Goal: Find specific page/section: Find specific page/section

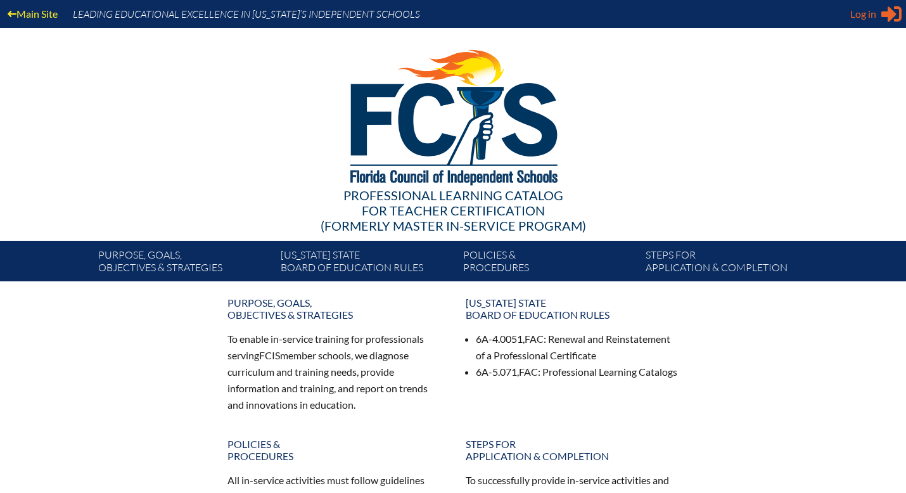
click at [868, 11] on span "Log in" at bounding box center [863, 13] width 26 height 15
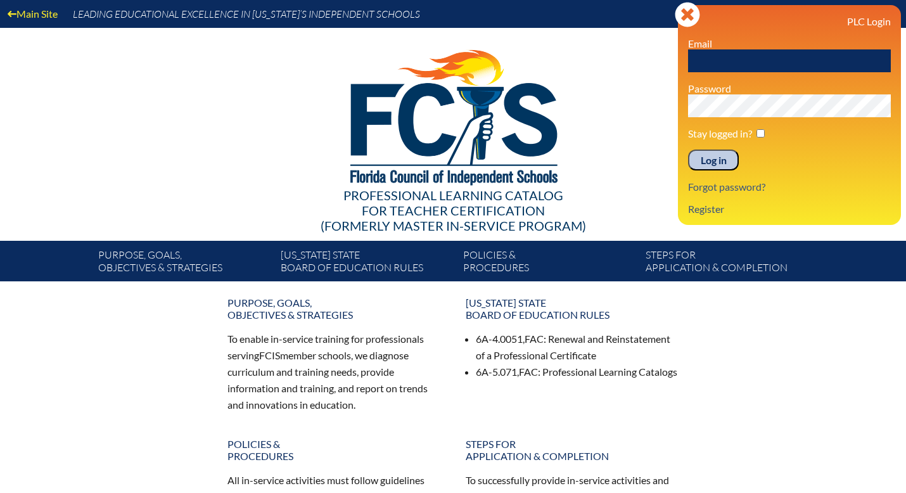
click at [770, 59] on input "text" at bounding box center [789, 60] width 203 height 23
type input "[EMAIL_ADDRESS][DOMAIN_NAME]"
click at [672, 108] on div "Main Site Leading Educational Excellence in Florida’s Independent Schools Profe…" at bounding box center [453, 140] width 906 height 281
click at [688, 150] on input "Log in" at bounding box center [713, 161] width 51 height 22
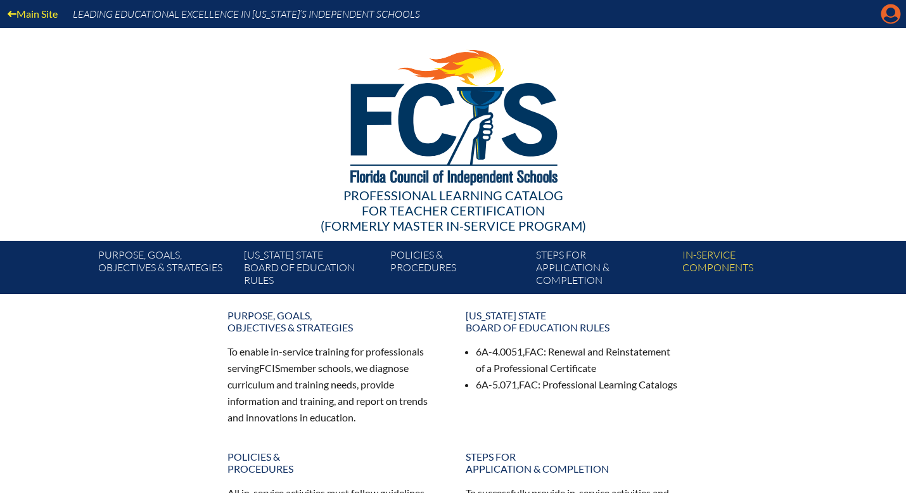
click at [889, 11] on icon "Manage account" at bounding box center [891, 14] width 20 height 20
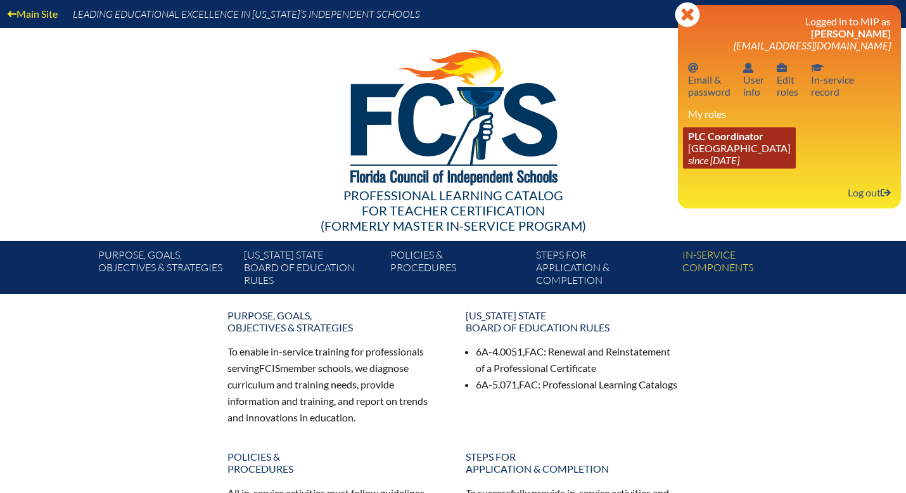
click at [744, 148] on link "PLC Coordinator [GEOGRAPHIC_DATA] since [DATE]" at bounding box center [739, 147] width 113 height 41
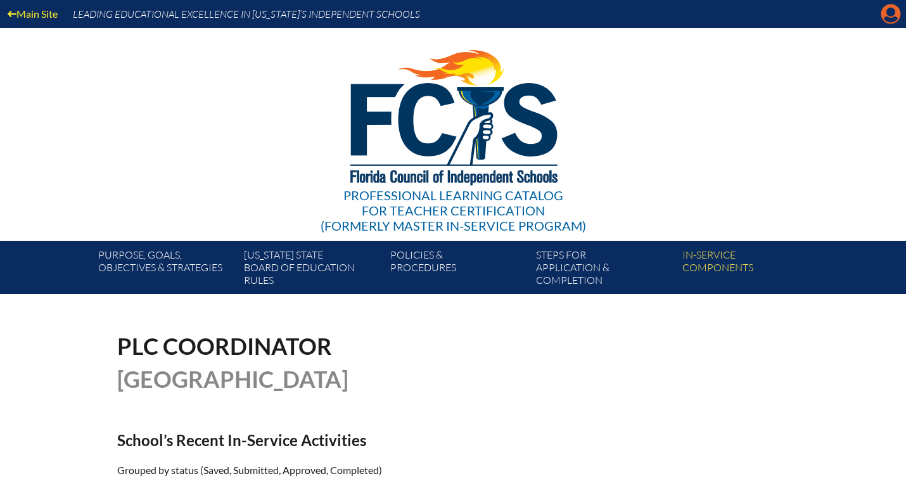
click at [887, 15] on icon "Manage account" at bounding box center [891, 14] width 20 height 20
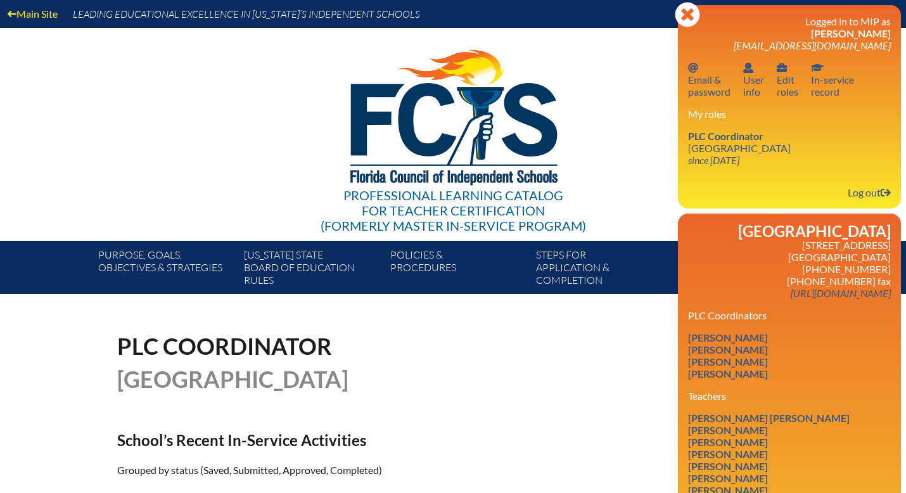
click at [619, 181] on div "Professional Learning Catalog for Teacher Certification (formerly Master In-ser…" at bounding box center [453, 134] width 770 height 213
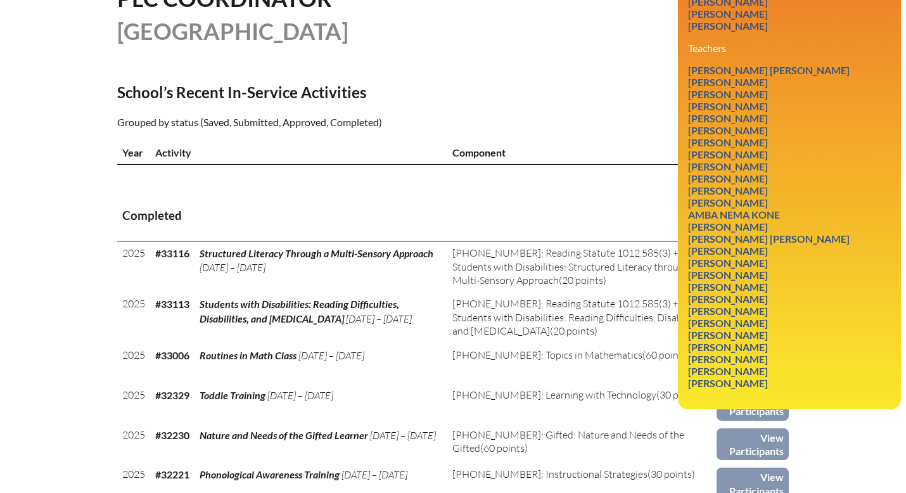
scroll to position [348, 0]
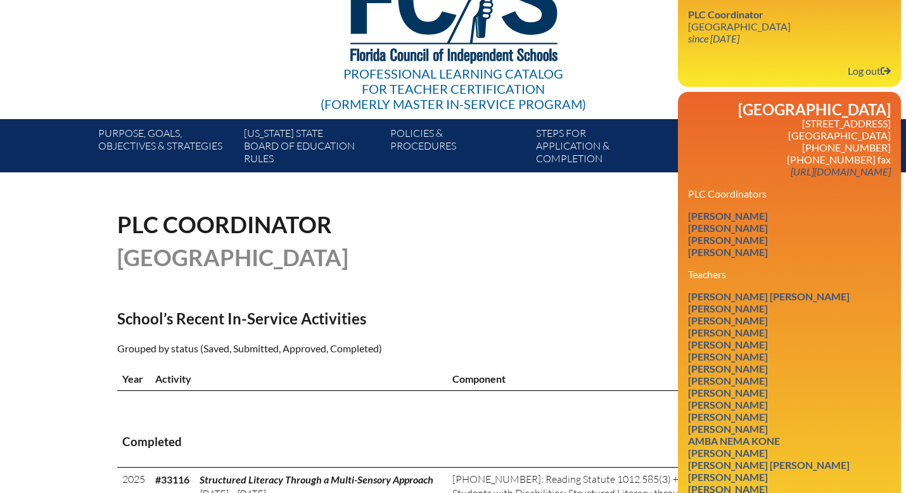
scroll to position [94, 0]
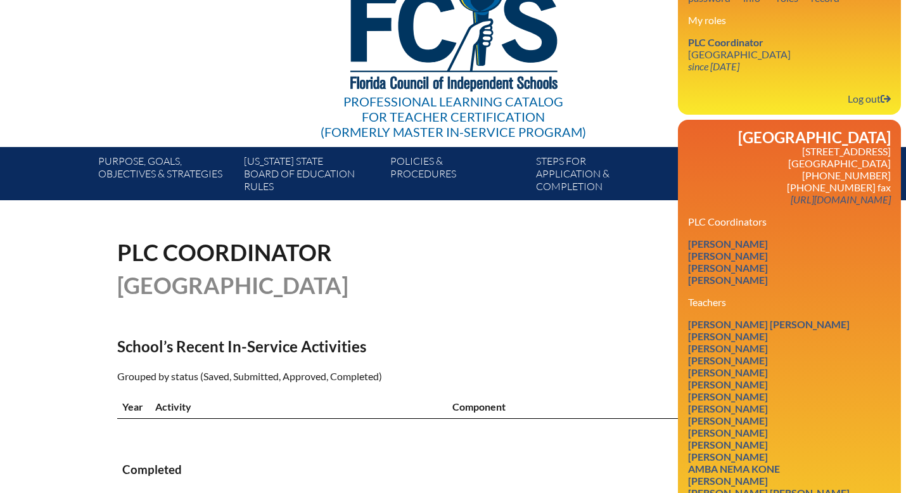
click at [765, 25] on h3 "My roles" at bounding box center [789, 20] width 203 height 12
click at [739, 286] on link "Heather Oulton" at bounding box center [728, 279] width 90 height 17
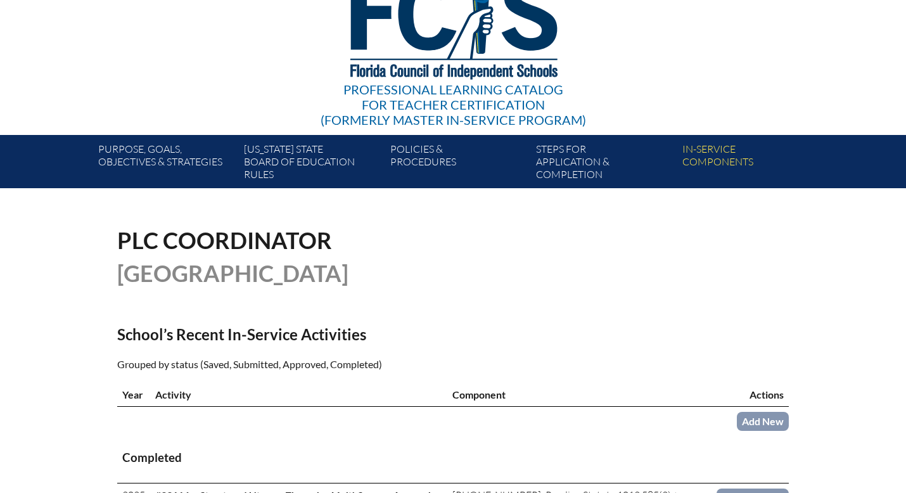
scroll to position [115, 0]
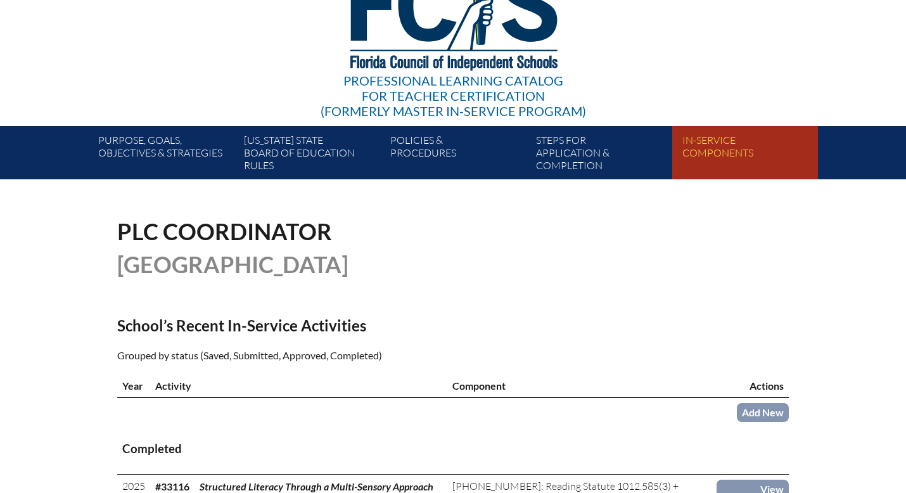
click at [706, 147] on link "In-service components" at bounding box center [750, 155] width 146 height 48
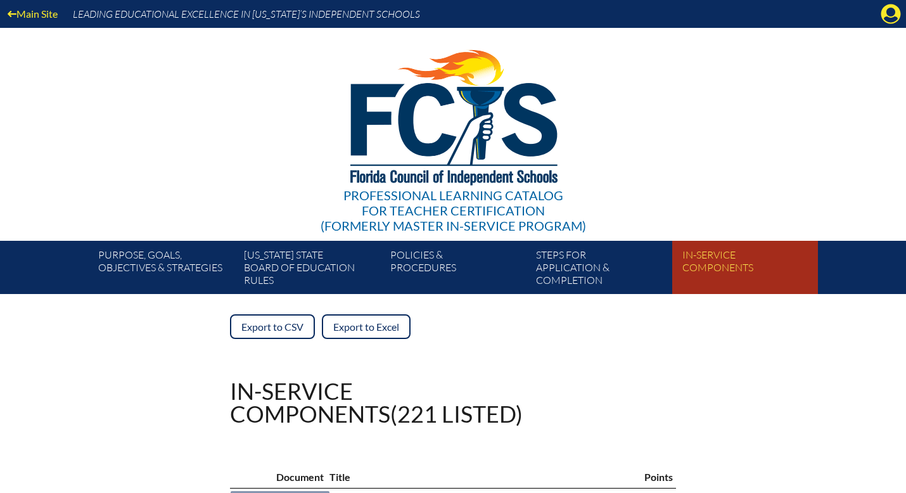
click at [720, 268] on link "In-service components" at bounding box center [750, 270] width 146 height 48
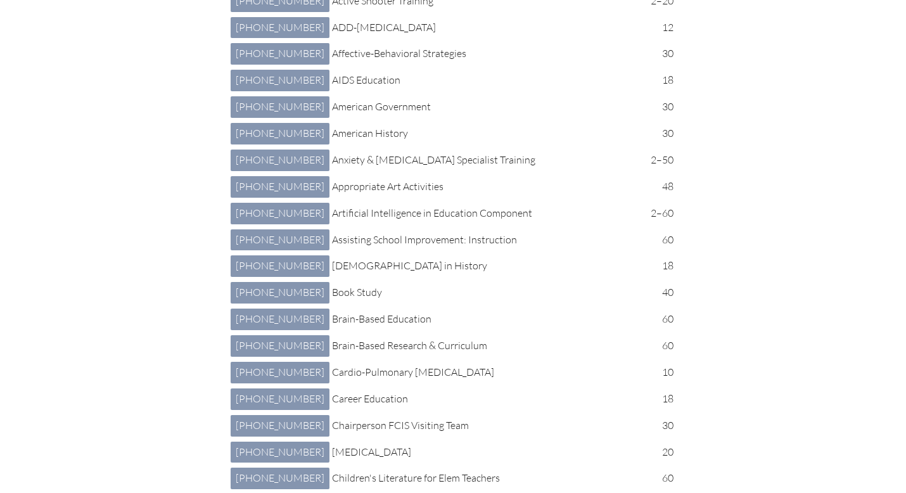
scroll to position [449, 0]
